Goal: Share content: Share content

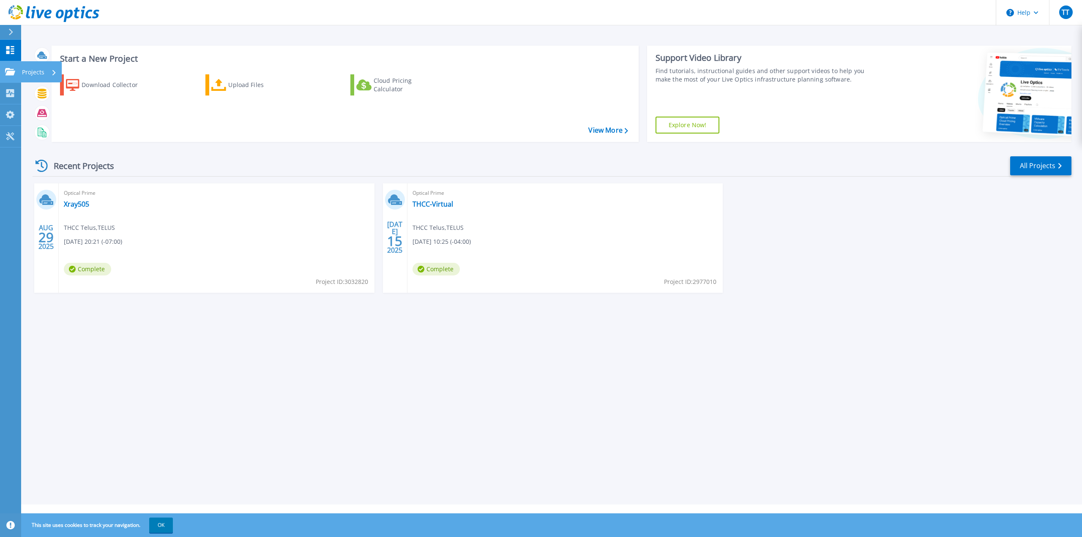
click at [1, 68] on link "Projects Projects" at bounding box center [10, 72] width 21 height 22
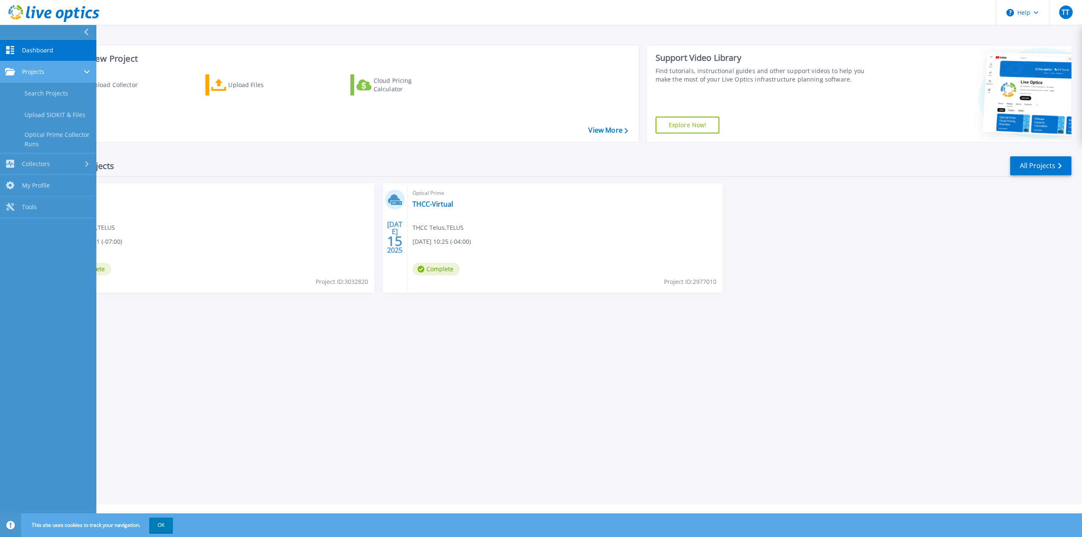
click at [55, 76] on link "Projects Projects" at bounding box center [48, 72] width 96 height 22
click at [53, 79] on link "Projects Projects" at bounding box center [48, 72] width 96 height 22
click at [55, 89] on link "Search Projects" at bounding box center [48, 94] width 96 height 22
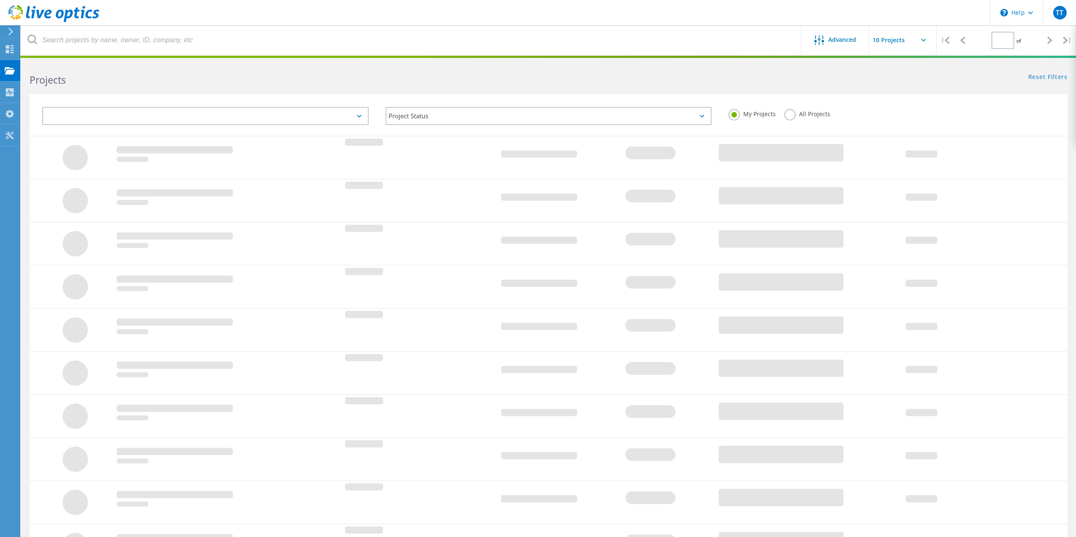
type input "1"
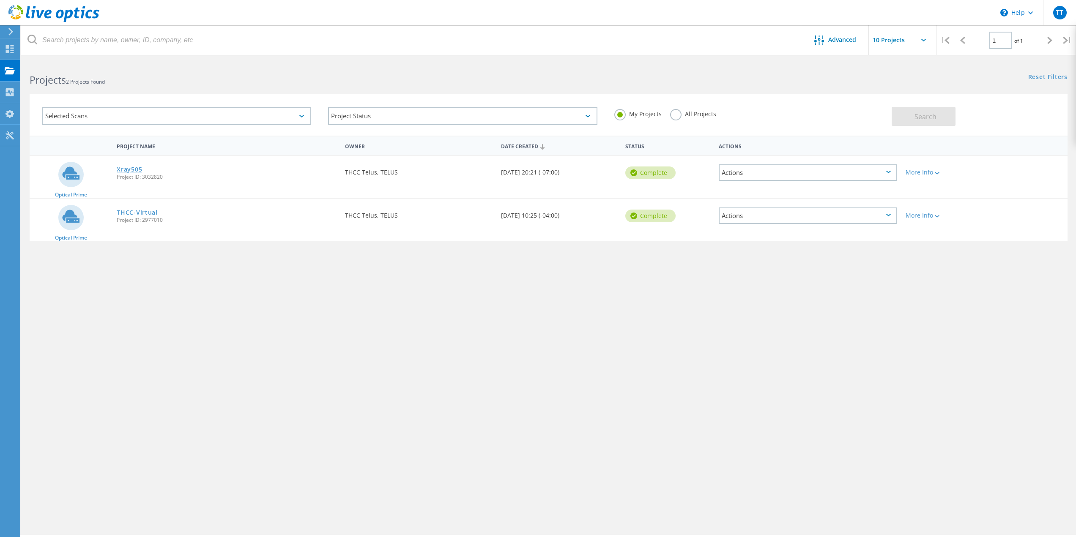
click at [131, 168] on link "Xray505" at bounding box center [129, 170] width 25 height 6
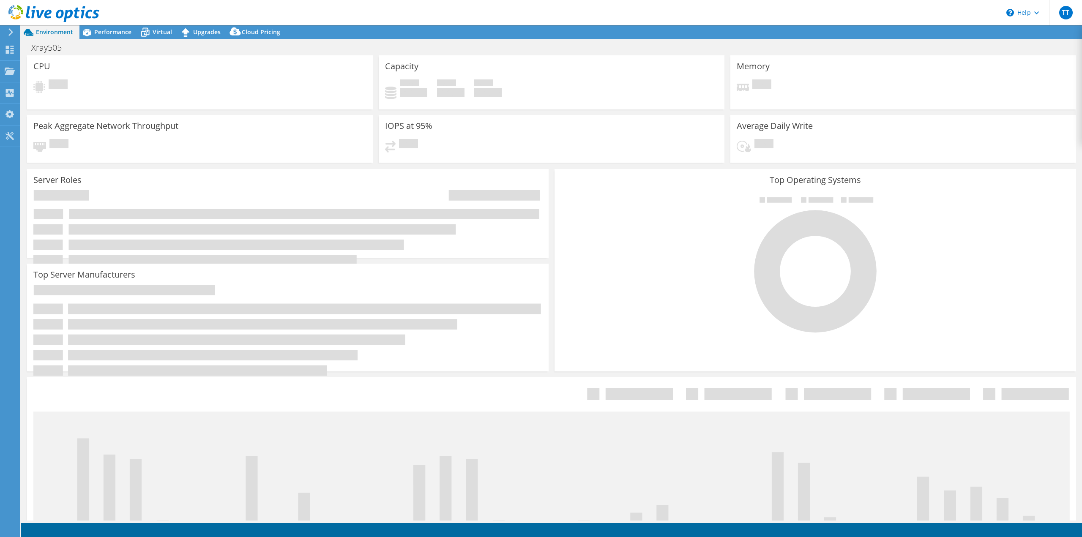
select select "USD"
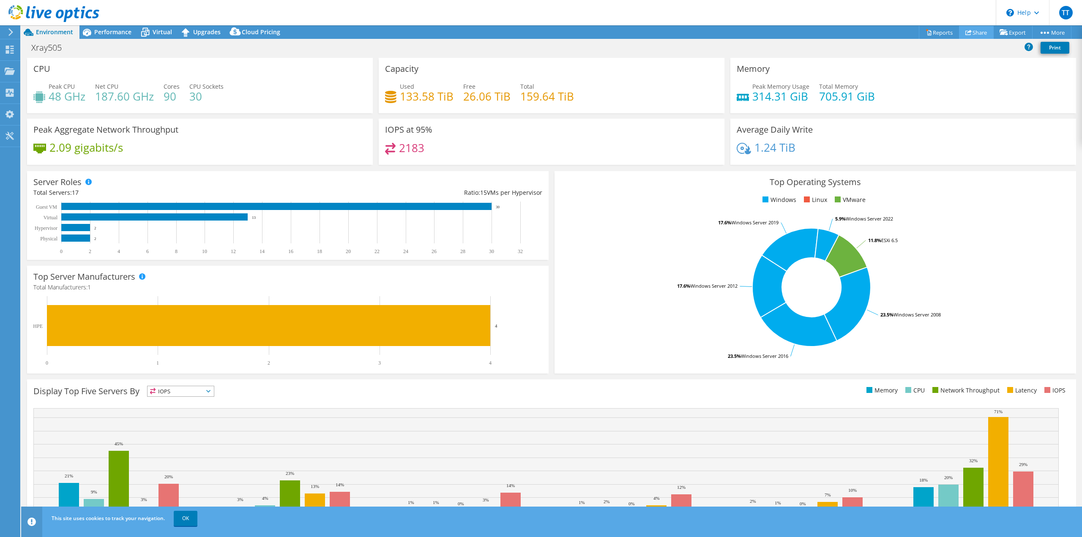
click at [967, 28] on link "Share" at bounding box center [976, 32] width 35 height 13
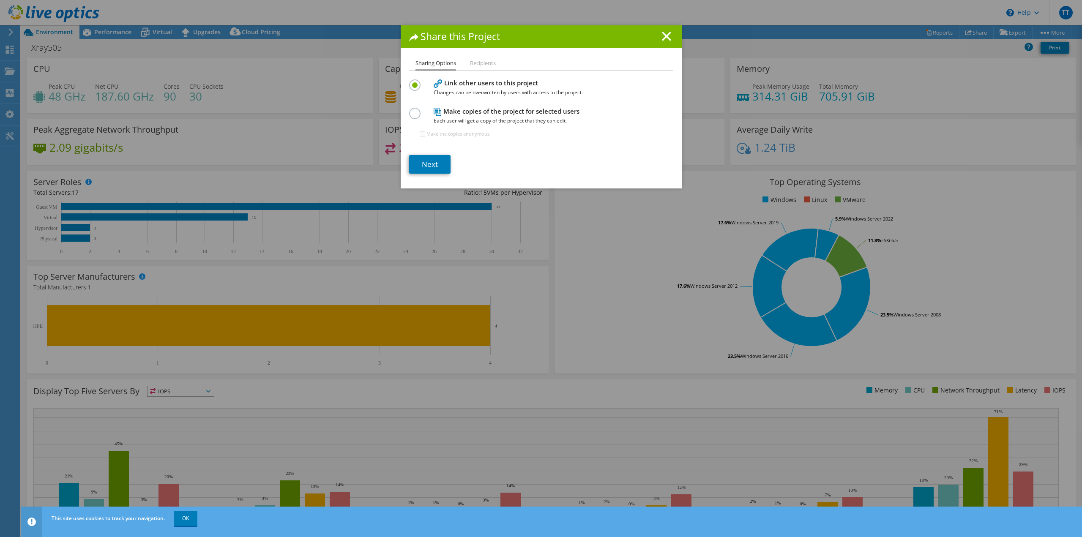
click at [475, 63] on li "Recipients" at bounding box center [483, 63] width 26 height 11
click at [448, 62] on li "Sharing Options" at bounding box center [435, 64] width 41 height 12
click at [428, 166] on link "Next" at bounding box center [429, 164] width 41 height 19
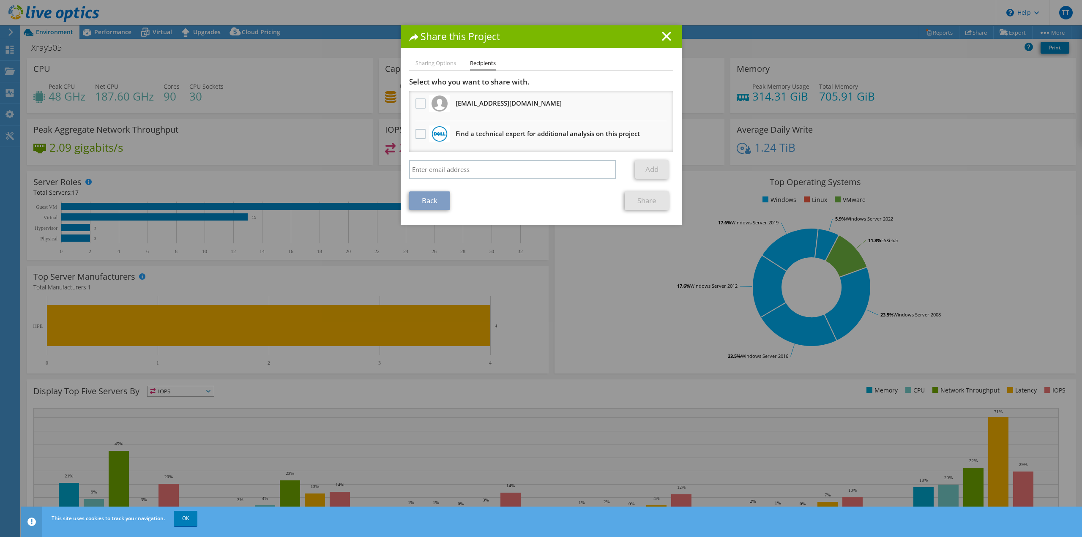
click at [478, 104] on h3 "dmitry.sorokin@benchmarkcorp.com Will receive an anonymous copy" at bounding box center [509, 103] width 106 height 14
click at [416, 104] on label at bounding box center [421, 103] width 12 height 10
click at [0, 0] on input "checkbox" at bounding box center [0, 0] width 0 height 0
click at [647, 204] on link "Share" at bounding box center [647, 200] width 44 height 19
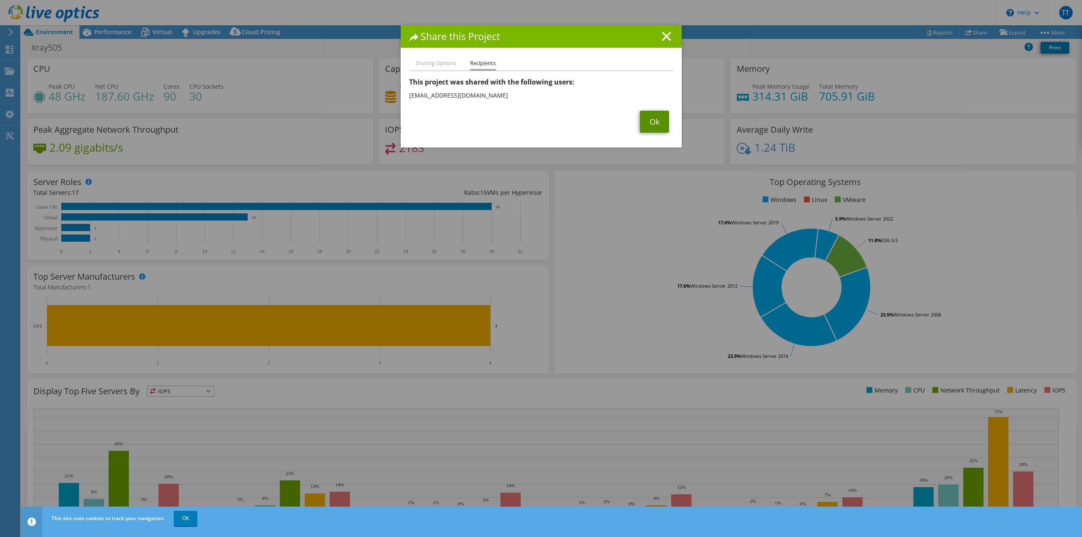
click at [652, 124] on link "Ok" at bounding box center [654, 122] width 29 height 22
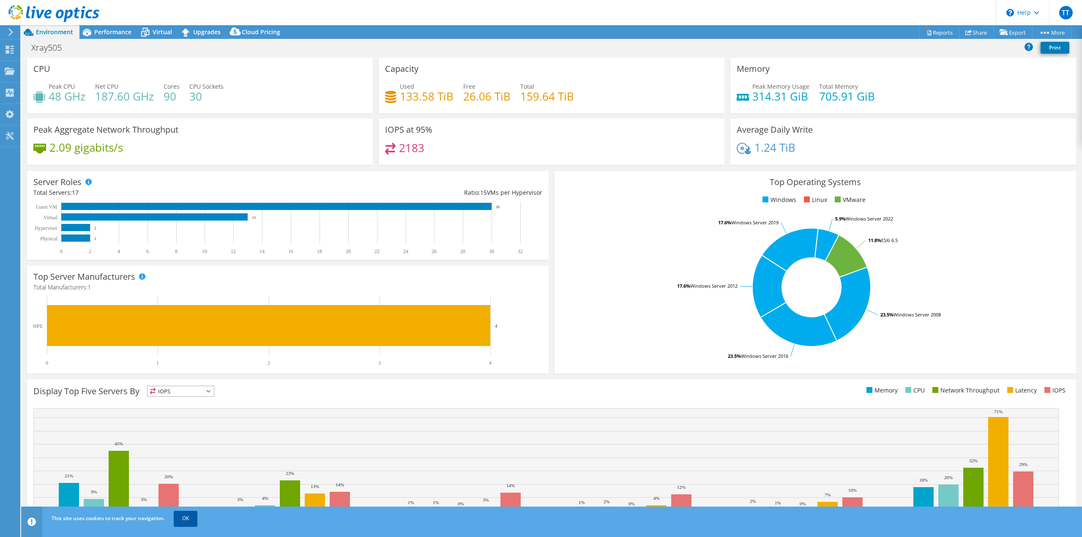
click at [183, 520] on link "OK" at bounding box center [186, 518] width 24 height 15
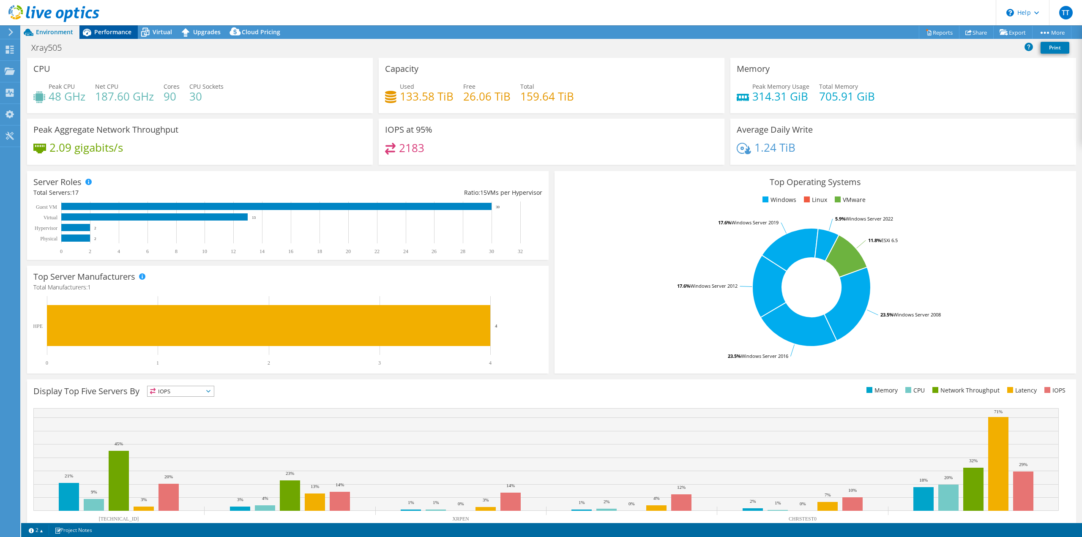
click at [117, 36] on div "Performance" at bounding box center [108, 32] width 58 height 14
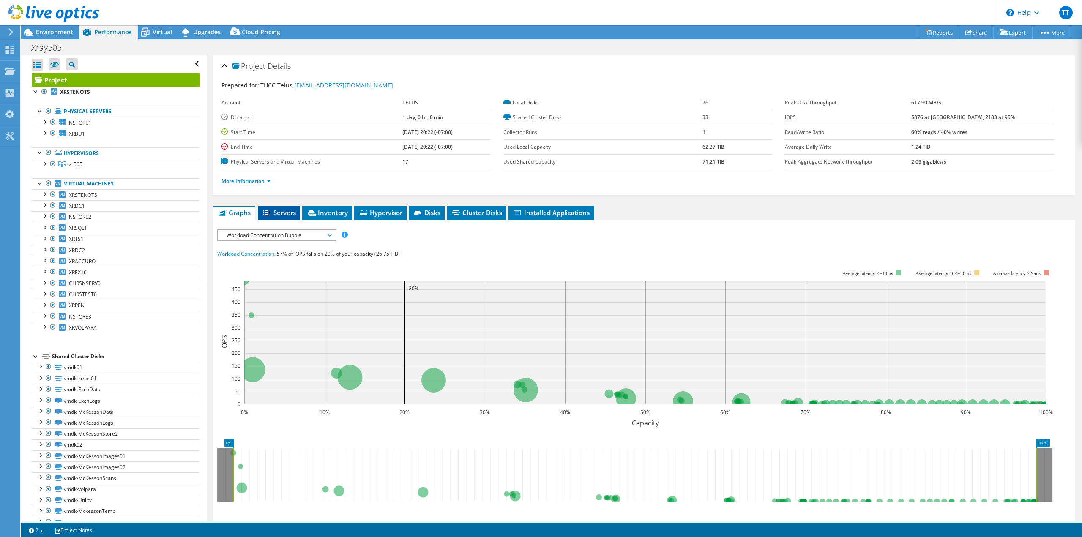
click at [273, 209] on span "Servers" at bounding box center [279, 212] width 34 height 8
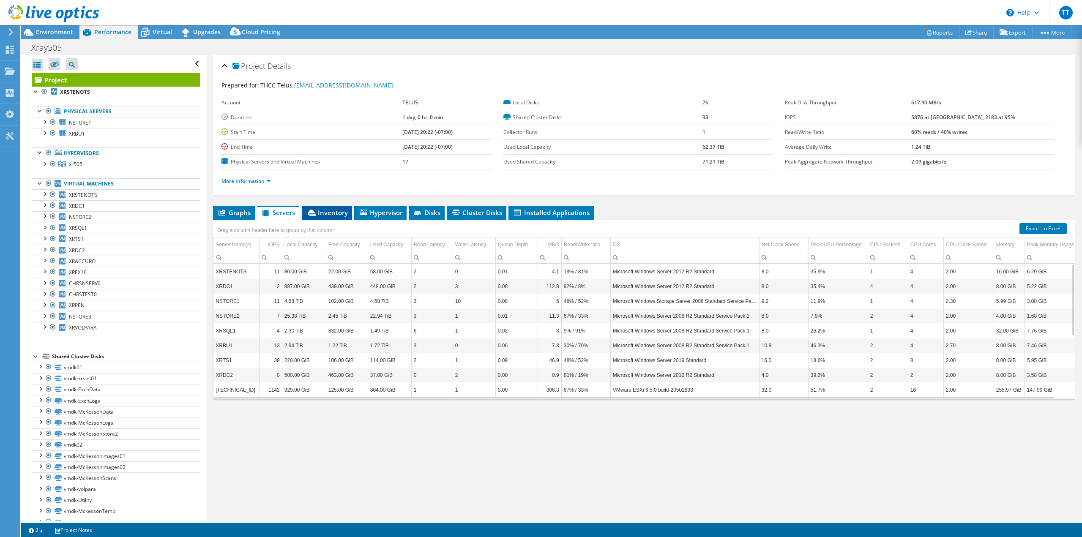
click at [328, 214] on span "Inventory" at bounding box center [326, 212] width 41 height 8
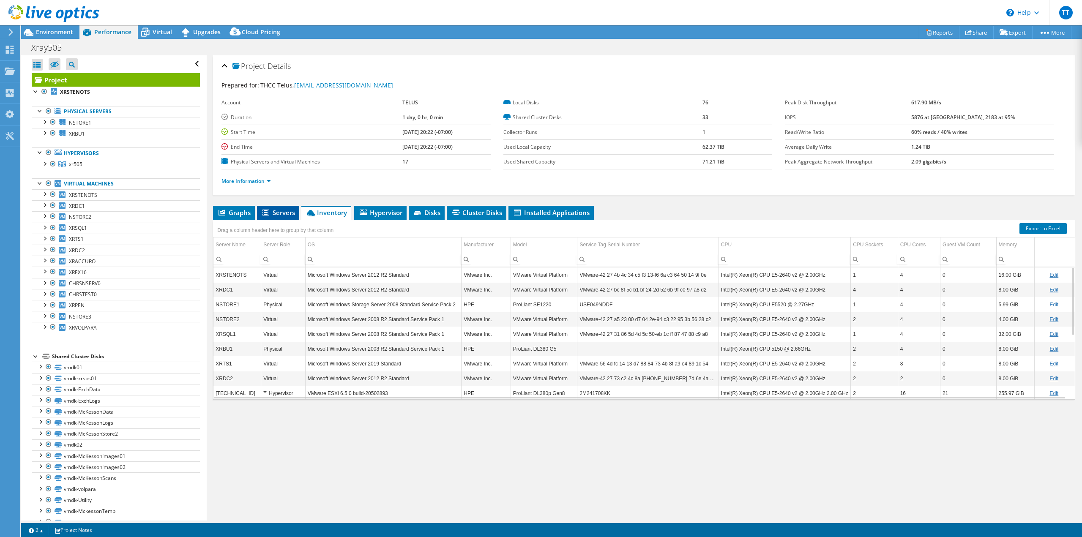
click at [262, 215] on span "Servers" at bounding box center [278, 212] width 34 height 8
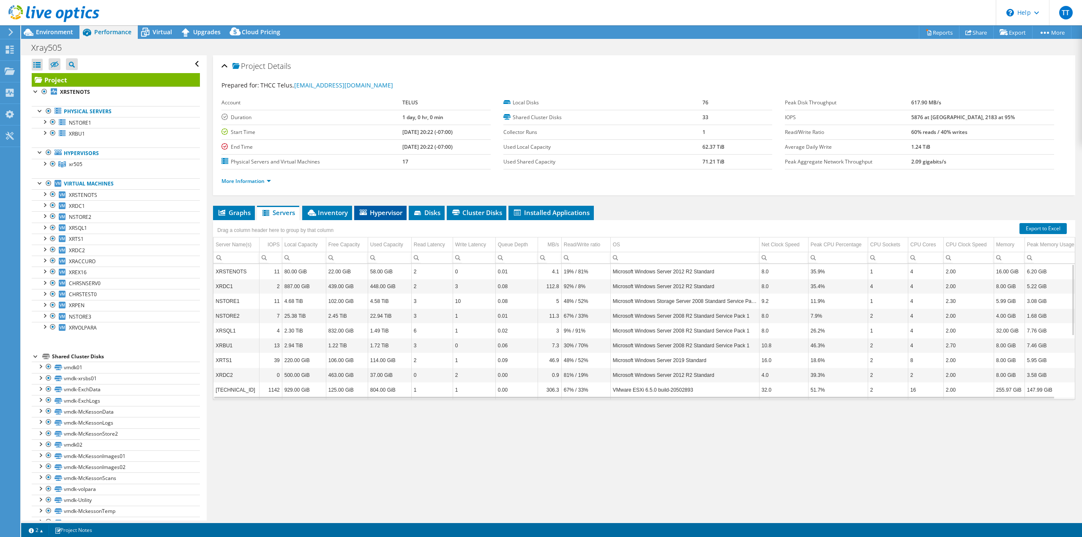
click at [380, 216] on span "Hypervisor" at bounding box center [380, 212] width 44 height 8
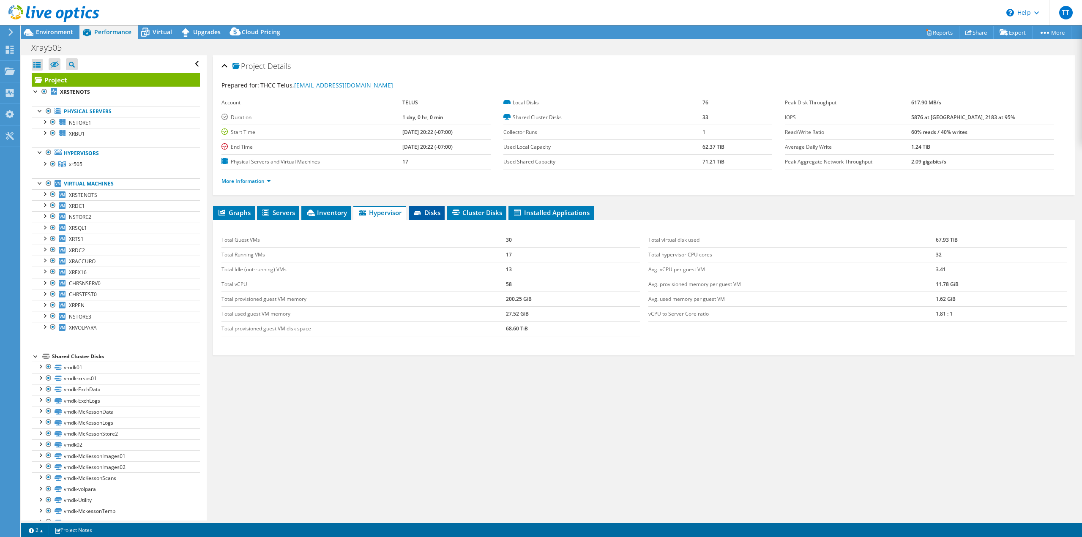
click at [430, 215] on span "Disks" at bounding box center [426, 212] width 27 height 8
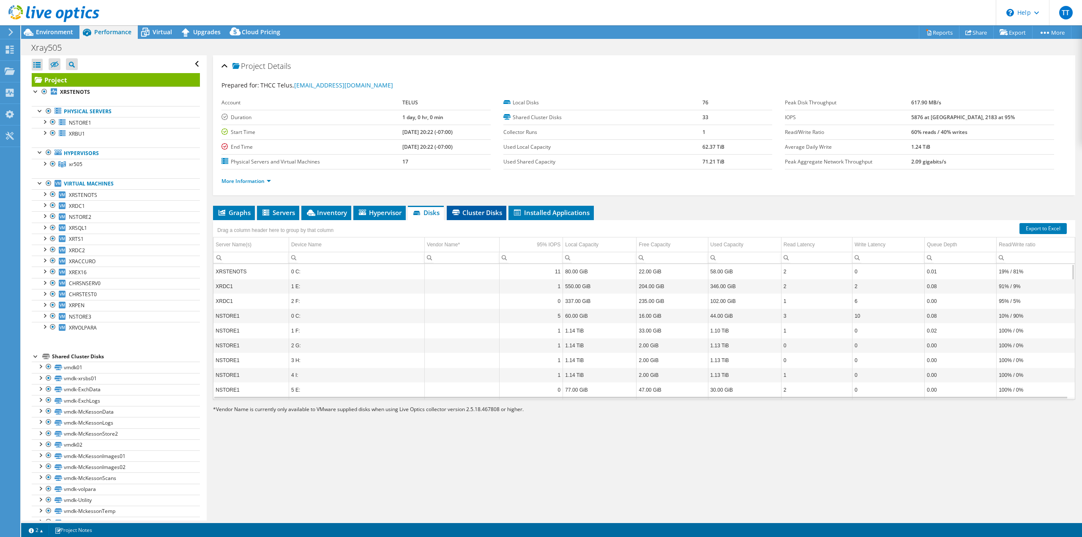
click at [470, 211] on span "Cluster Disks" at bounding box center [476, 212] width 51 height 8
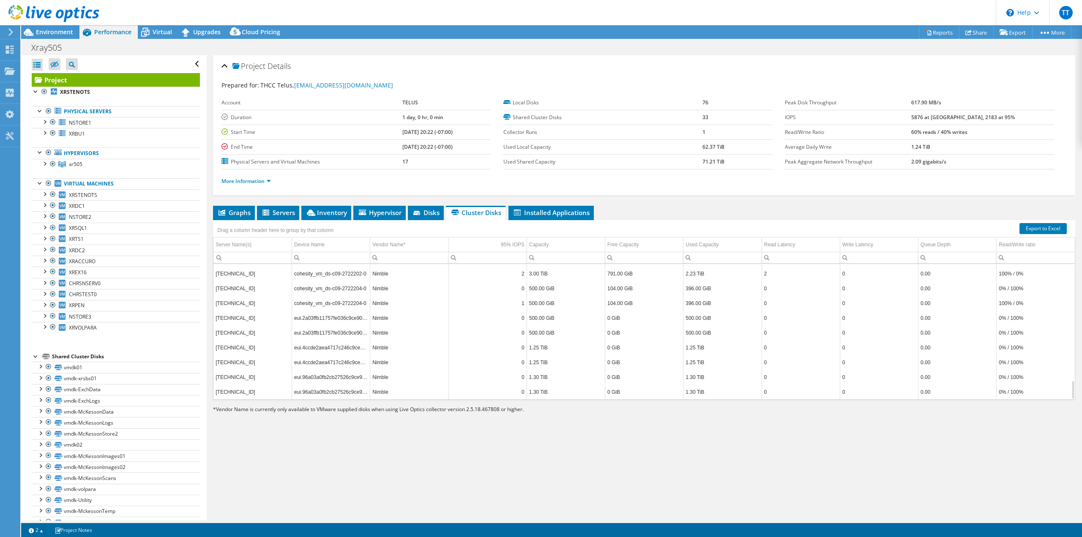
scroll to position [841, 0]
click at [639, 451] on div "Project Details Prepared for: THCC Telus, carecentres.licensing@telus.com Accou…" at bounding box center [644, 287] width 875 height 465
